Goal: Information Seeking & Learning: Check status

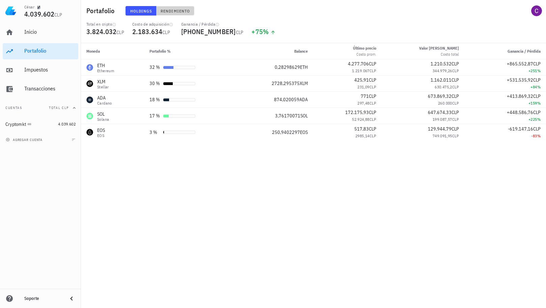
click at [179, 9] on span "Rendimiento" at bounding box center [175, 10] width 30 height 5
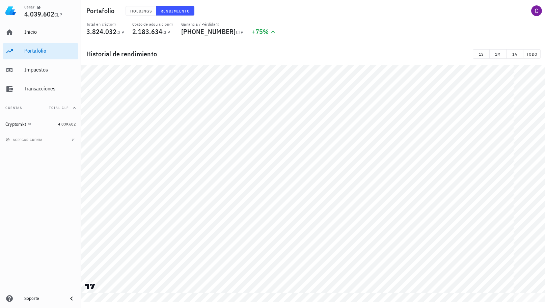
click at [505, 257] on tr at bounding box center [313, 179] width 465 height 228
click at [501, 50] on div "Historial de rendimiento 1S 1M 1A TODO" at bounding box center [313, 172] width 465 height 259
click at [538, 53] on button "TODO" at bounding box center [531, 53] width 17 height 9
click at [514, 53] on span "1A" at bounding box center [514, 54] width 11 height 5
click at [541, 53] on div "Historial de rendimiento 1S 1M 1A TODO" at bounding box center [313, 54] width 465 height 22
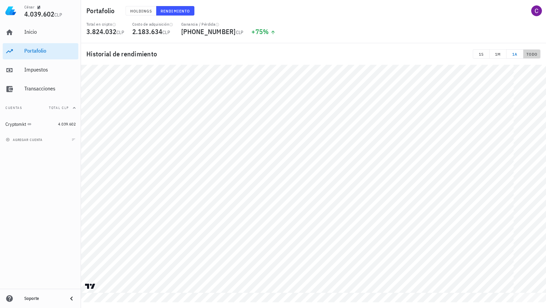
click at [536, 52] on span "TODO" at bounding box center [531, 54] width 11 height 5
click at [137, 10] on span "Holdings" at bounding box center [141, 10] width 22 height 5
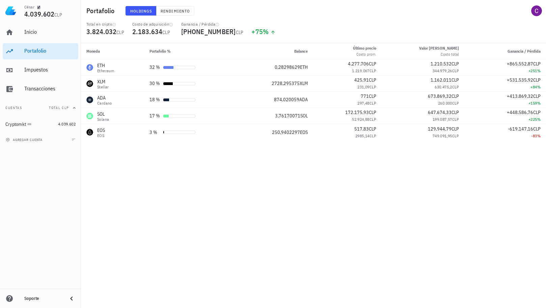
click at [177, 16] on div "Holdings Rendimiento" at bounding box center [243, 11] width 244 height 18
click at [178, 10] on span "Rendimiento" at bounding box center [175, 10] width 30 height 5
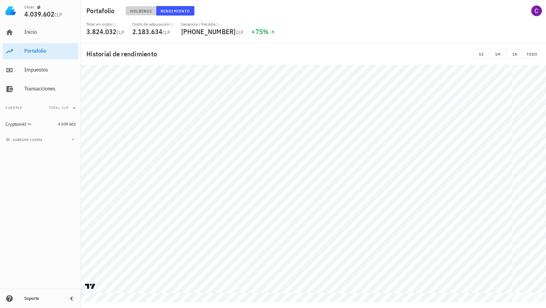
click at [139, 11] on span "Holdings" at bounding box center [141, 10] width 22 height 5
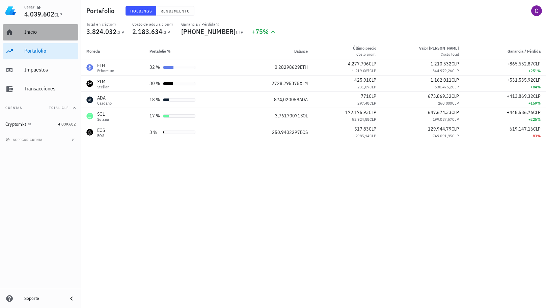
click at [46, 33] on div "Inicio" at bounding box center [49, 32] width 51 height 6
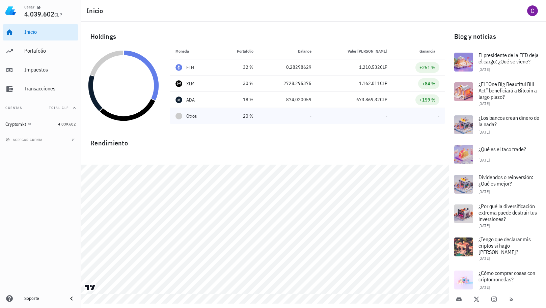
click at [190, 113] on span "Otros" at bounding box center [191, 116] width 10 height 7
click at [54, 56] on div "Portafolio" at bounding box center [49, 51] width 51 height 15
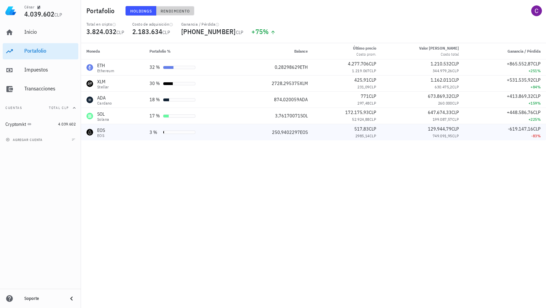
click at [180, 10] on span "Rendimiento" at bounding box center [175, 10] width 30 height 5
